Goal: Use online tool/utility: Utilize a website feature to perform a specific function

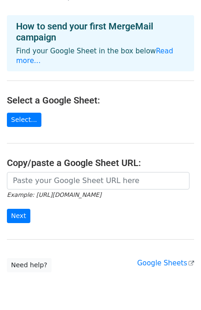
scroll to position [33, 0]
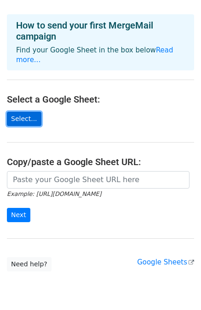
click at [20, 112] on link "Select..." at bounding box center [24, 119] width 34 height 14
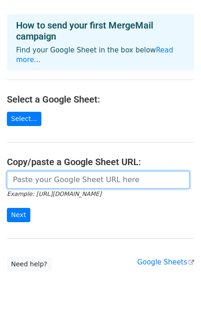
click at [63, 175] on input "url" at bounding box center [98, 179] width 182 height 17
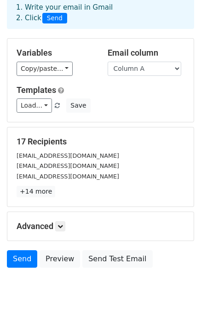
scroll to position [49, 0]
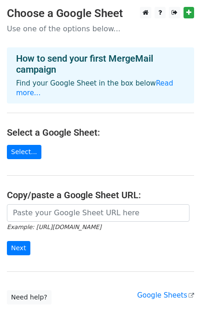
scroll to position [33, 0]
